Goal: Task Accomplishment & Management: Use online tool/utility

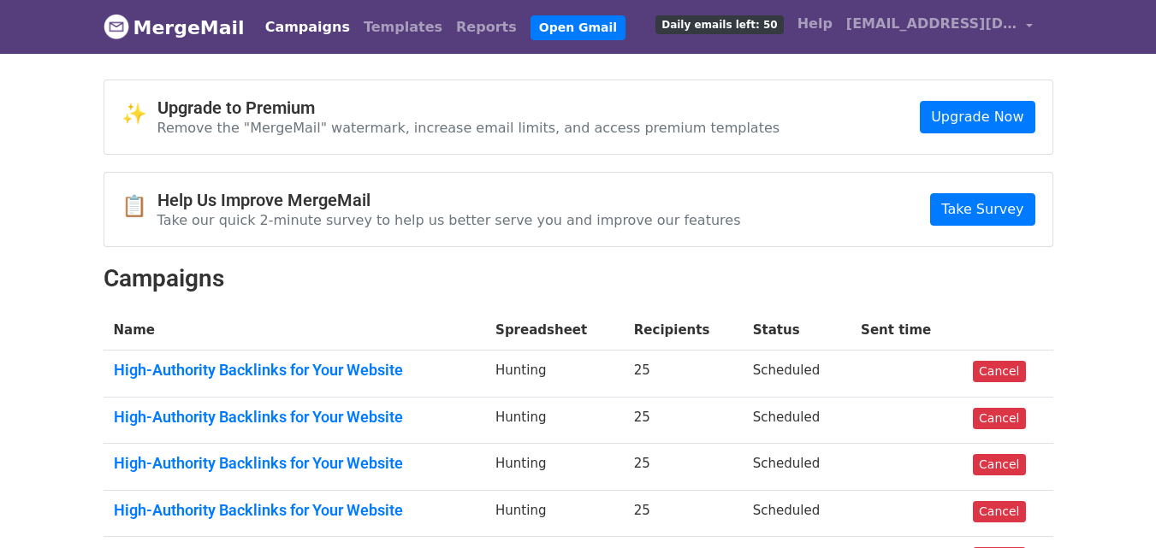
click at [449, 25] on link "Reports" at bounding box center [486, 27] width 74 height 34
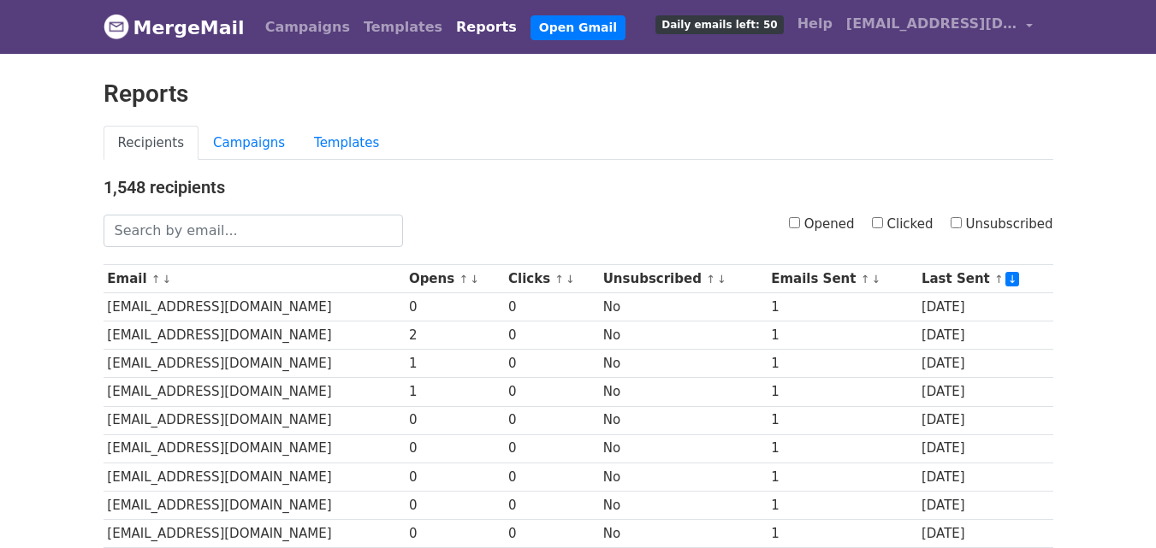
click at [449, 16] on link "Reports" at bounding box center [486, 27] width 74 height 34
click at [883, 219] on input "Clicked" at bounding box center [877, 222] width 11 height 11
checkbox input "true"
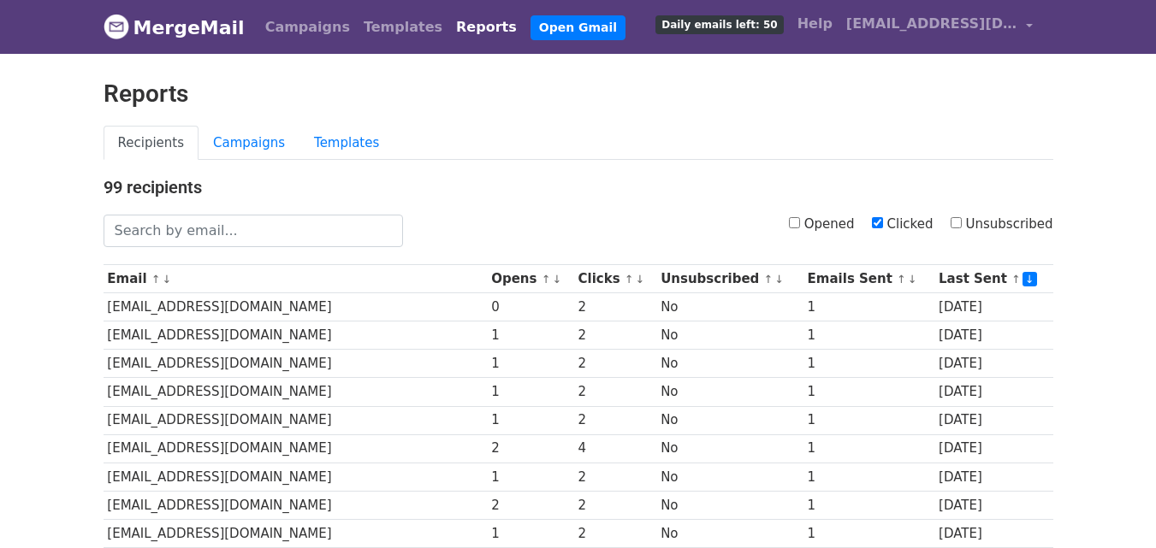
scroll to position [845, 0]
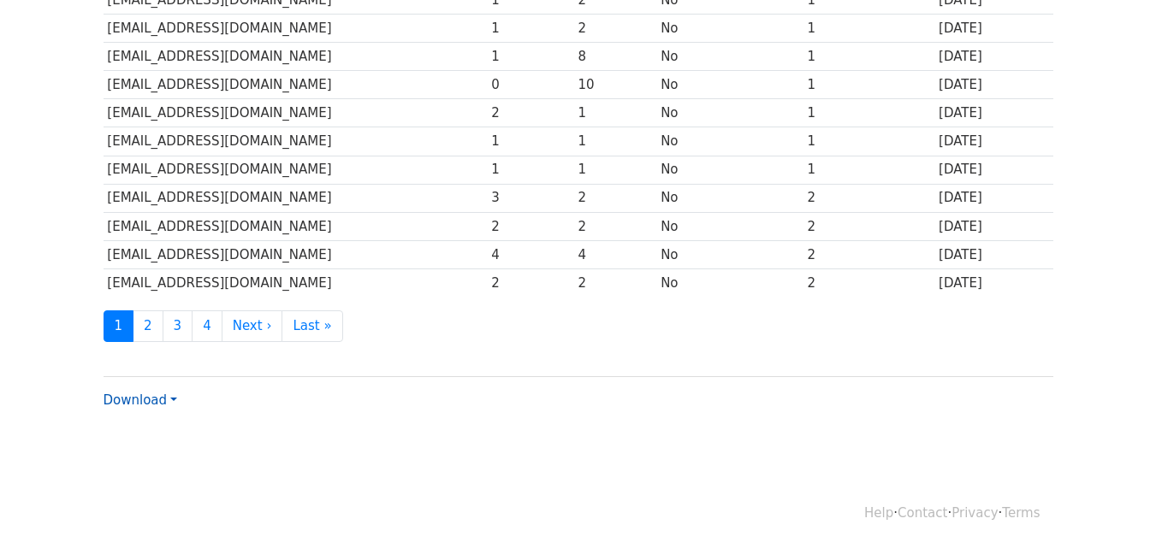
click at [139, 399] on link "Download" at bounding box center [141, 400] width 74 height 15
click at [155, 419] on link "CSV" at bounding box center [171, 432] width 135 height 27
